Goal: Task Accomplishment & Management: Use online tool/utility

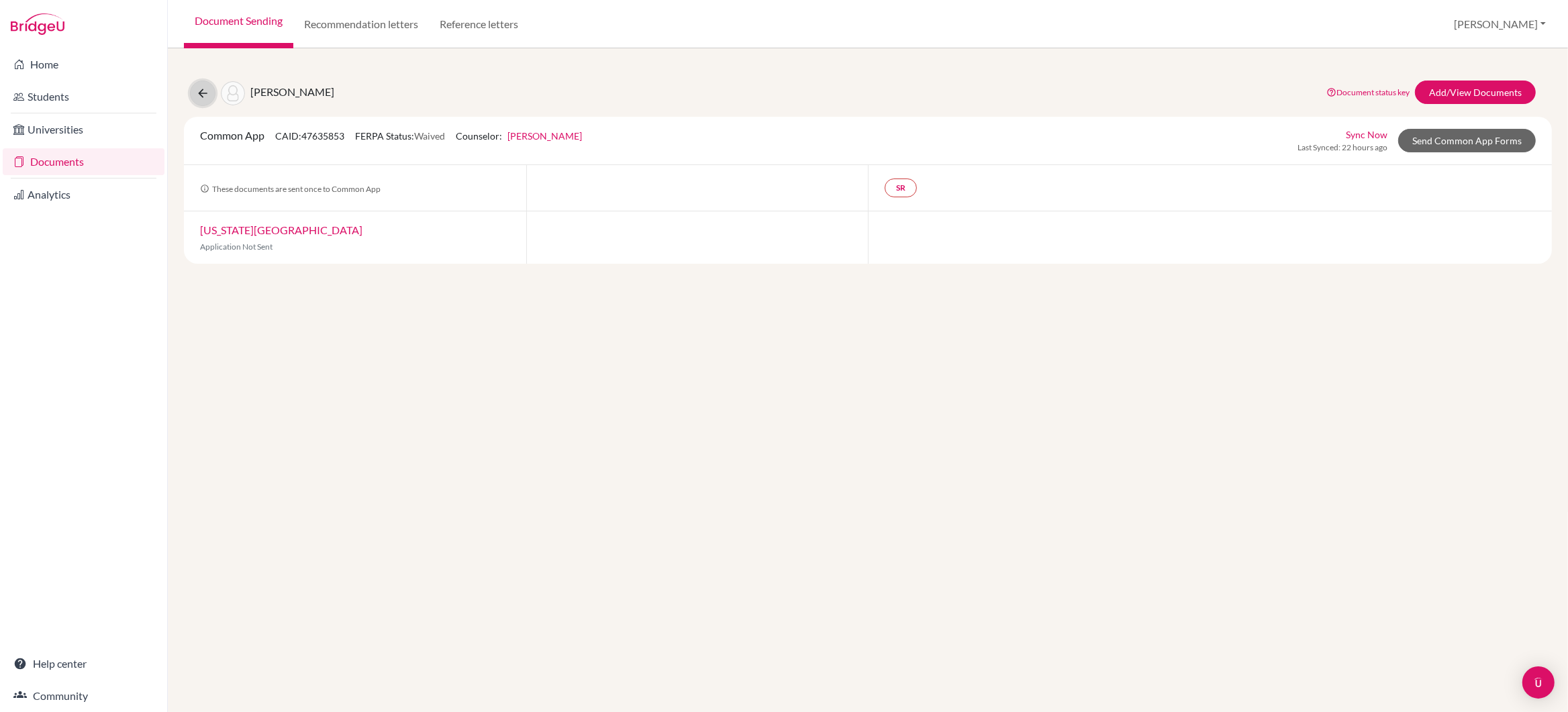
click at [205, 93] on icon at bounding box center [202, 93] width 13 height 13
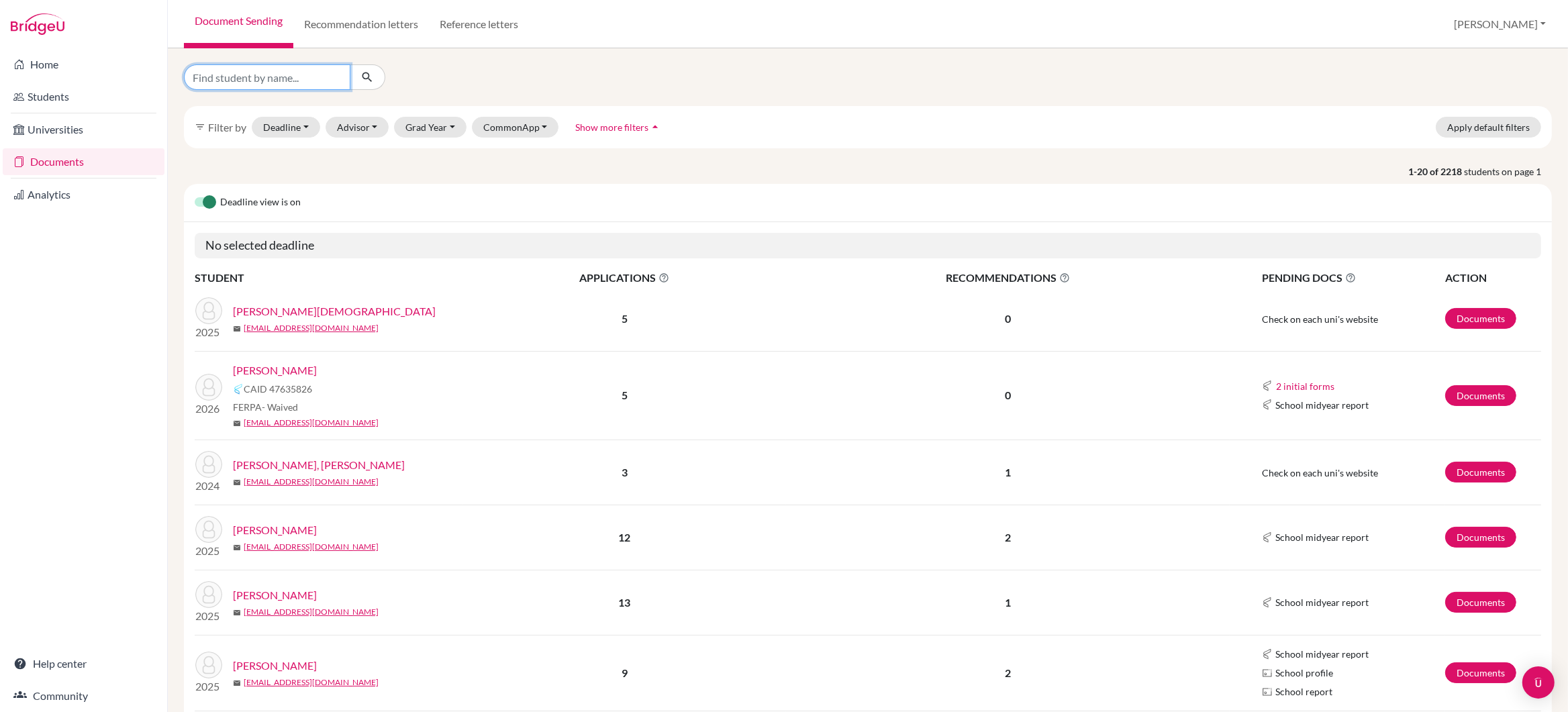
click at [206, 80] on input "Find student by name..." at bounding box center [268, 77] width 167 height 26
type input "tanishq"
click at [450, 128] on button "Grad Year" at bounding box center [430, 126] width 73 height 21
click at [435, 261] on div "2024" at bounding box center [434, 263] width 47 height 17
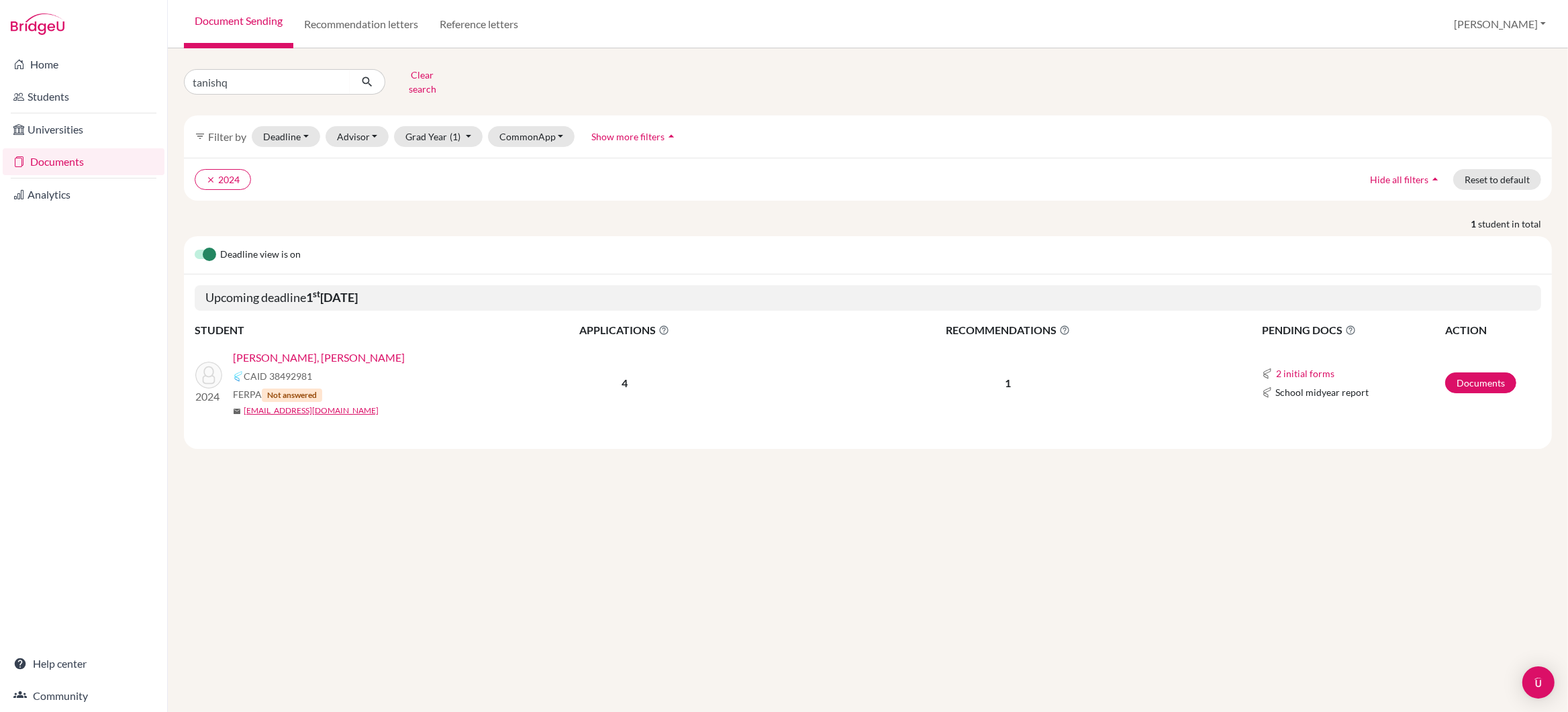
click at [294, 351] on link "[PERSON_NAME], [PERSON_NAME]" at bounding box center [319, 358] width 172 height 17
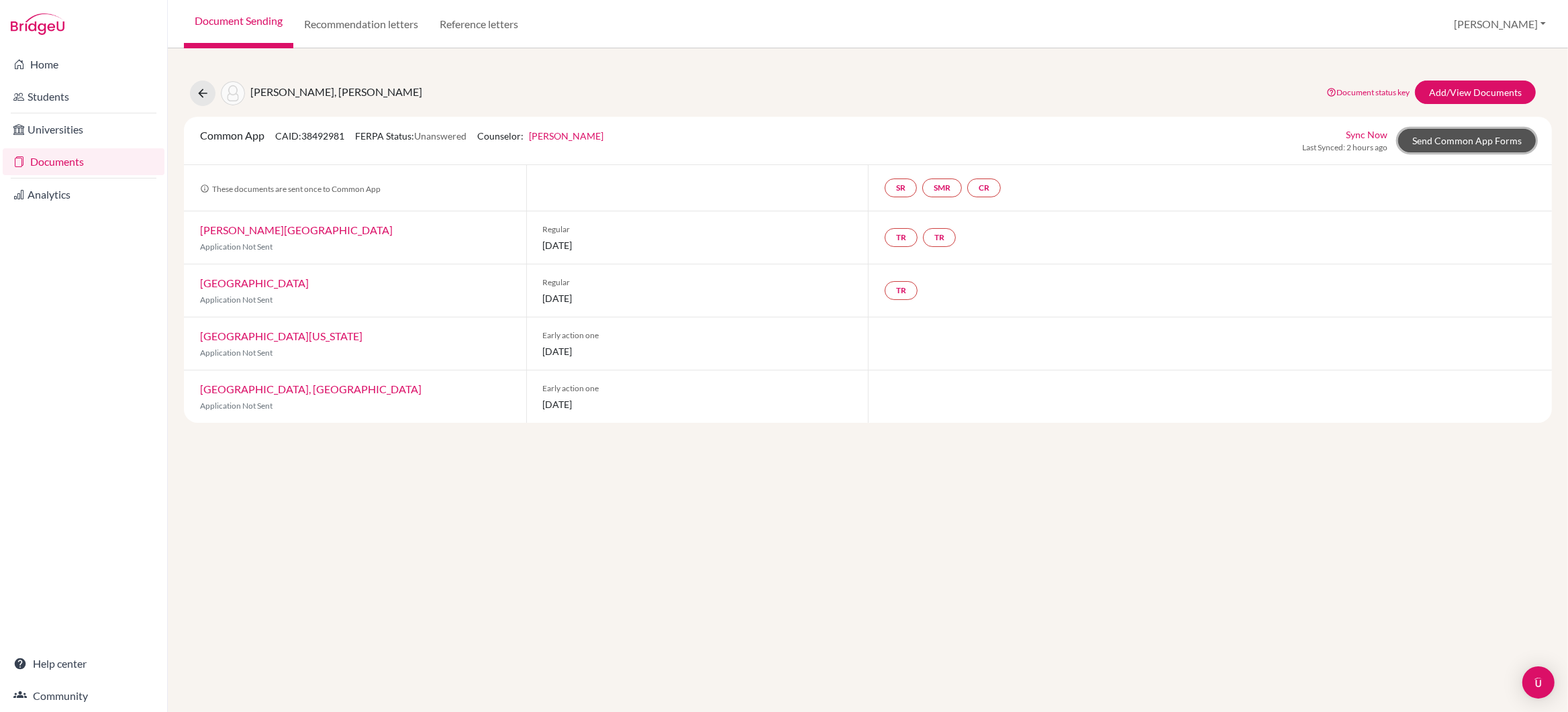
click at [1465, 140] on link "Send Common App Forms" at bounding box center [1467, 140] width 138 height 23
